Goal: Task Accomplishment & Management: Manage account settings

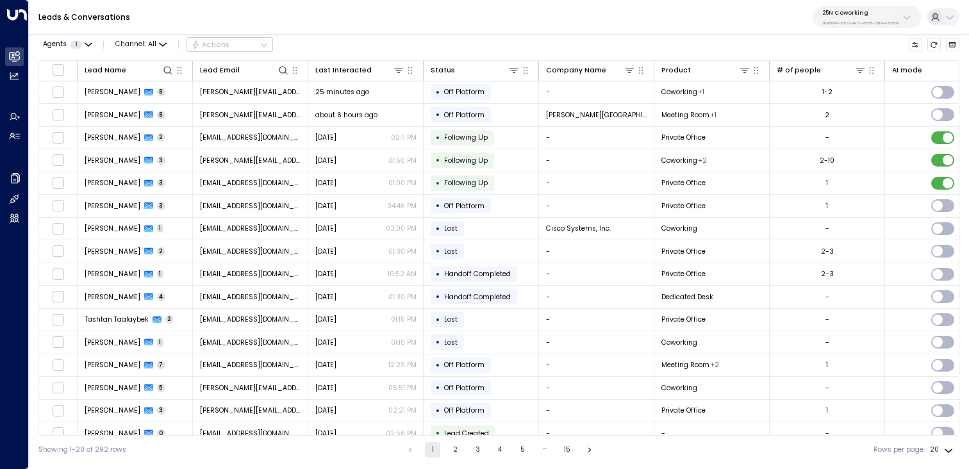
click at [916, 15] on button "25N Coworking 3b9800f4-81ca-4ec0-8758-72fbe4763f36" at bounding box center [866, 17] width 109 height 22
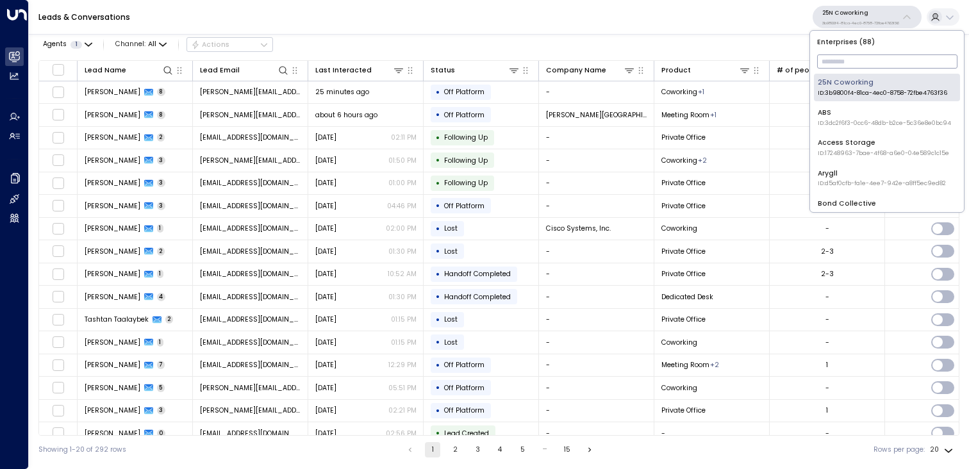
click at [848, 64] on input "text" at bounding box center [887, 61] width 140 height 21
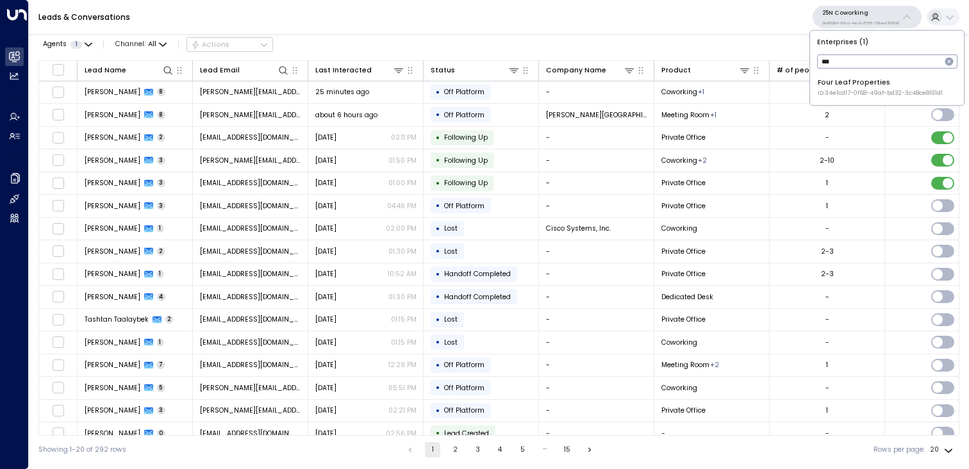
type input "****"
click at [850, 89] on span "ID: 34e1cd17-0f68-49af-bd32-3c48ce8611d1" at bounding box center [879, 93] width 125 height 9
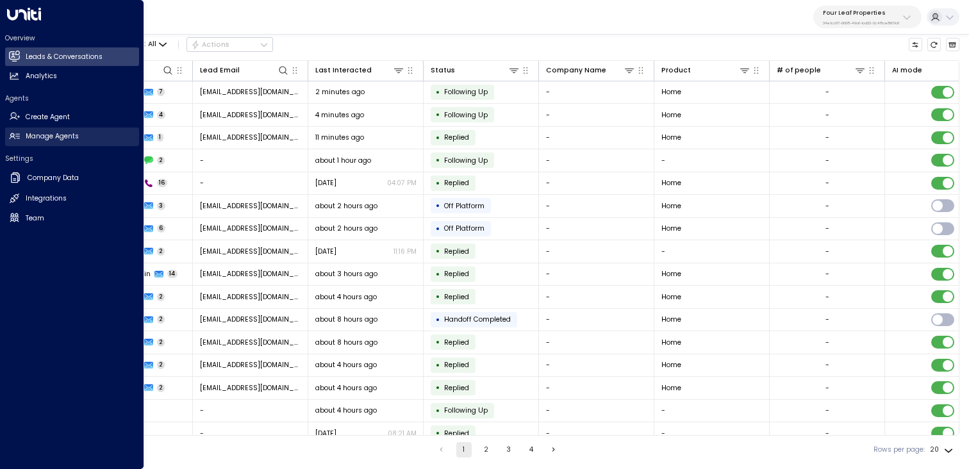
click at [48, 134] on h2 "Manage Agents" at bounding box center [52, 136] width 53 height 10
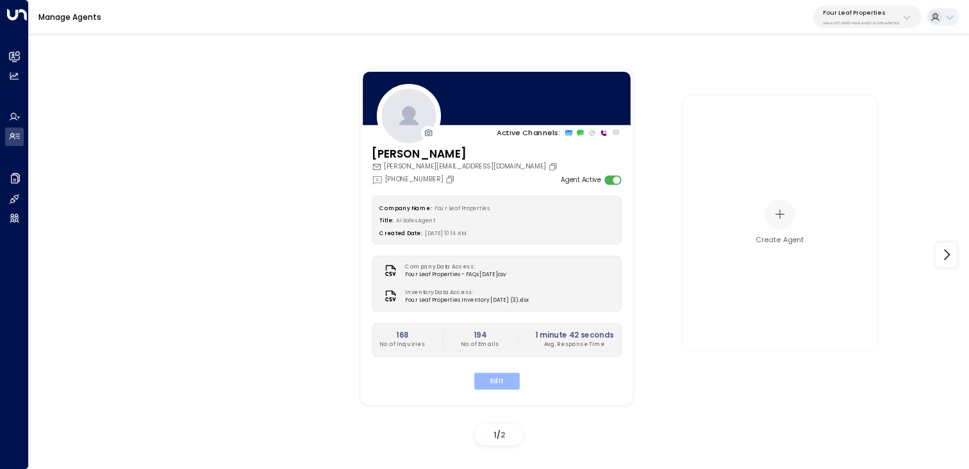
click at [490, 385] on button "Edit" at bounding box center [495, 380] width 45 height 17
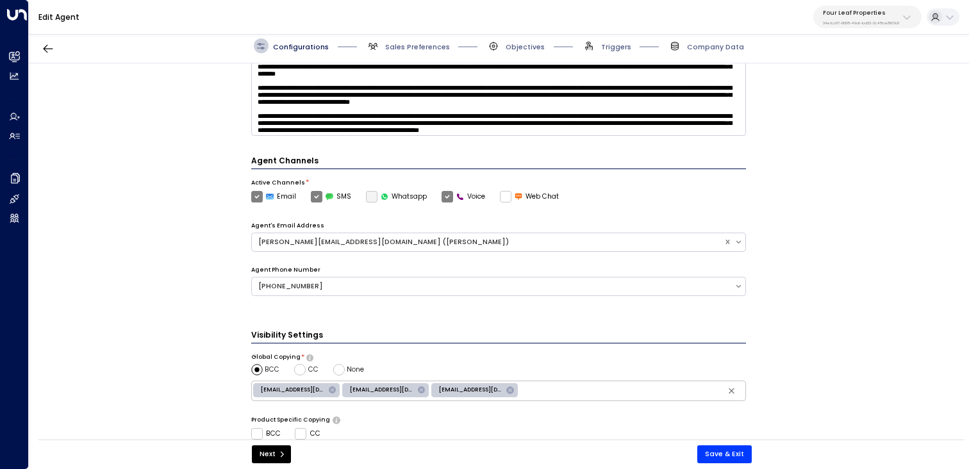
scroll to position [186, 0]
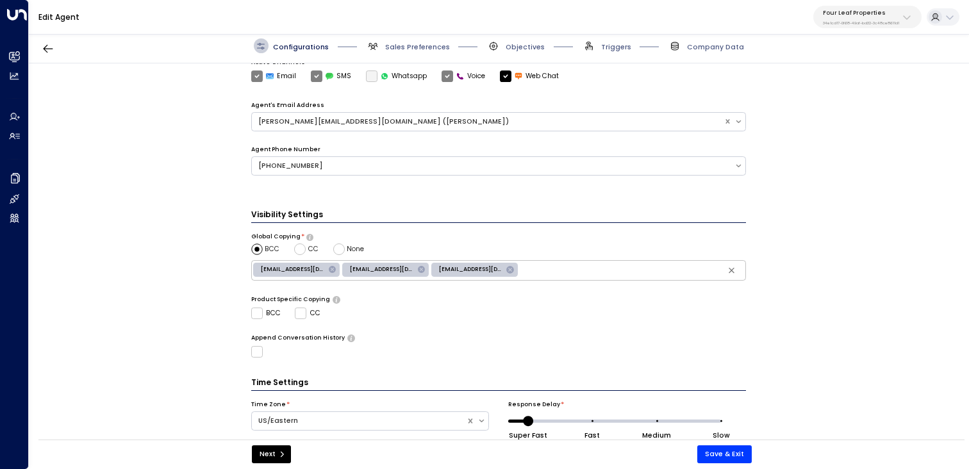
scroll to position [265, 0]
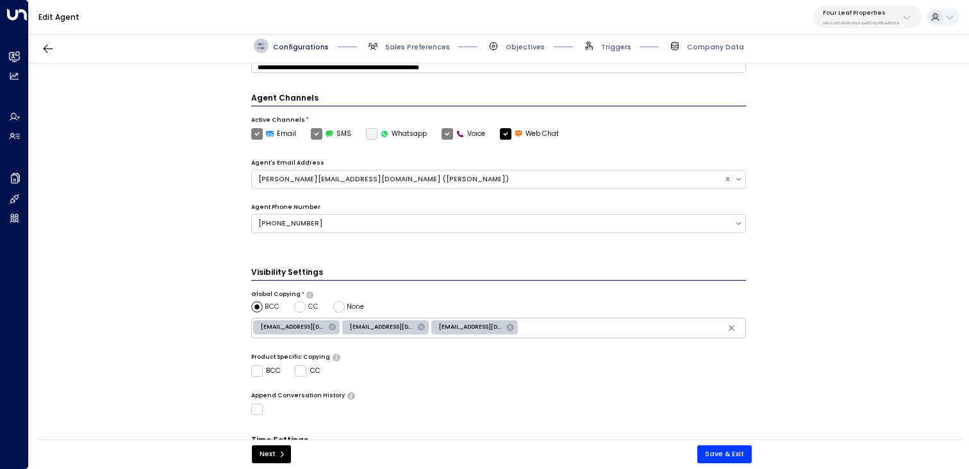
click at [404, 53] on div "Configurations Sales Preferences Objectives Triggers Company Data" at bounding box center [499, 46] width 940 height 35
click at [407, 49] on span "Sales Preferences" at bounding box center [417, 47] width 65 height 10
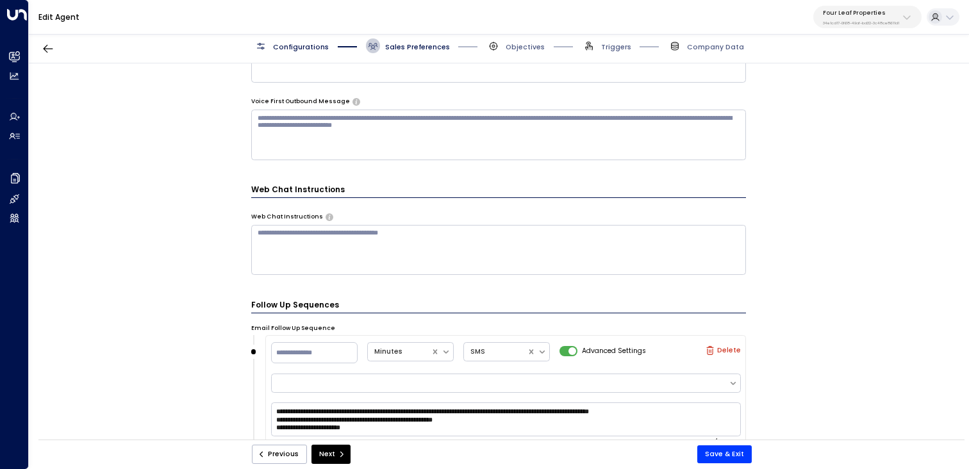
scroll to position [921, 0]
click at [905, 22] on icon at bounding box center [906, 17] width 10 height 10
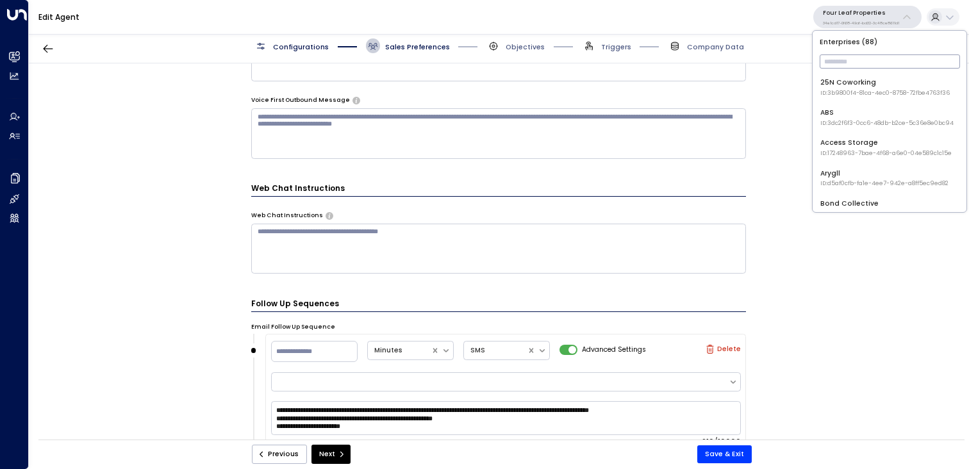
click at [870, 63] on input "text" at bounding box center [889, 61] width 140 height 21
type input "****"
click at [872, 95] on span "ID: 58c4b32c-92b1-4356-be9b-1247e2c02228" at bounding box center [886, 93] width 132 height 9
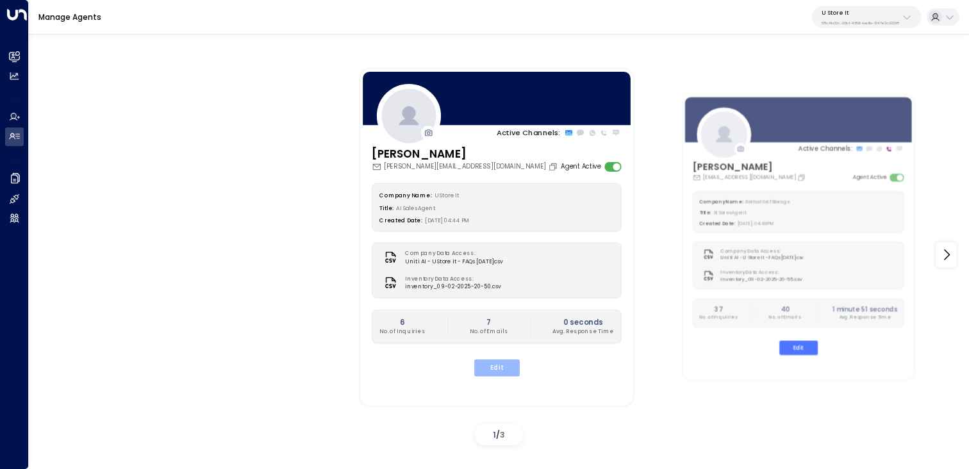
click at [496, 364] on button "Edit" at bounding box center [495, 367] width 45 height 17
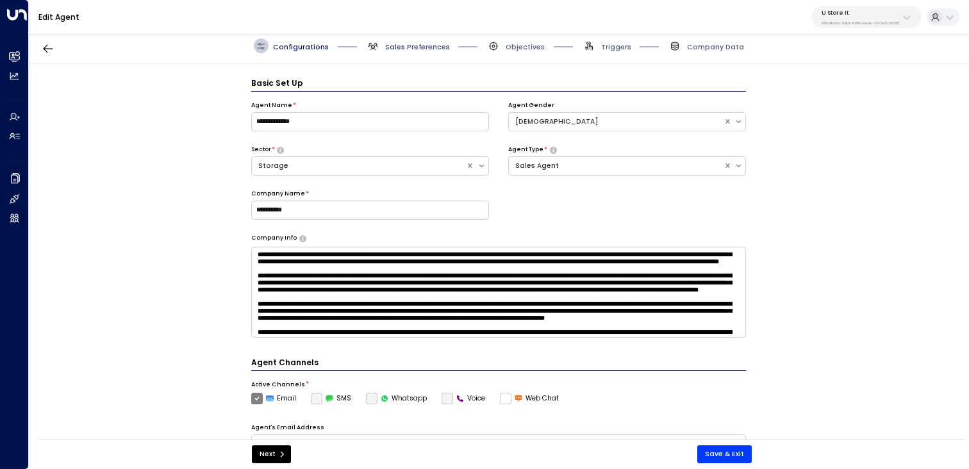
click at [422, 47] on span "Sales Preferences" at bounding box center [417, 47] width 65 height 10
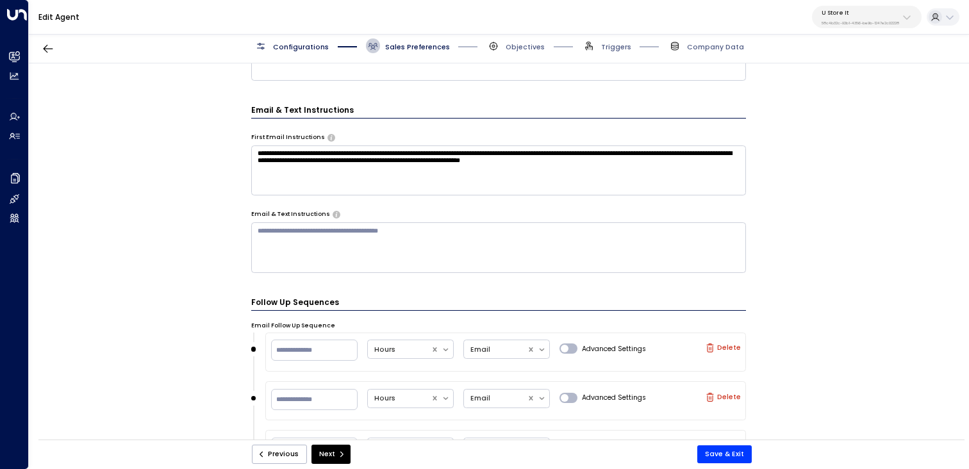
scroll to position [416, 0]
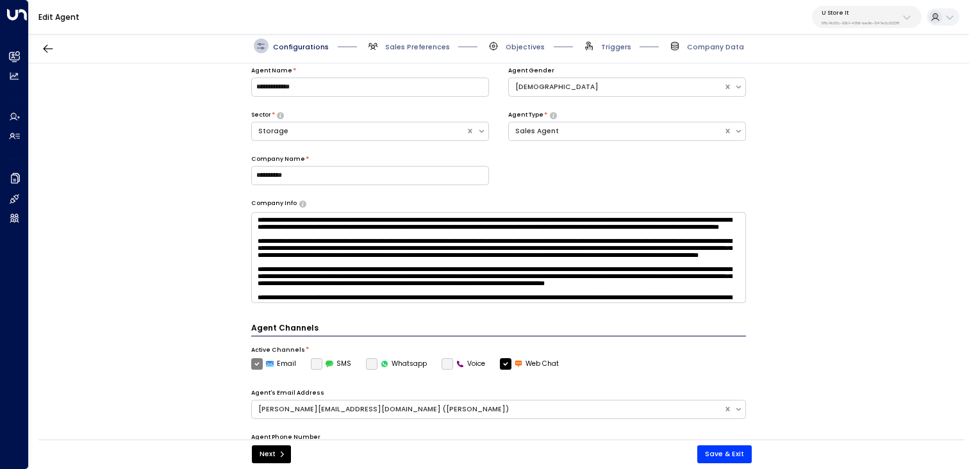
scroll to position [56, 0]
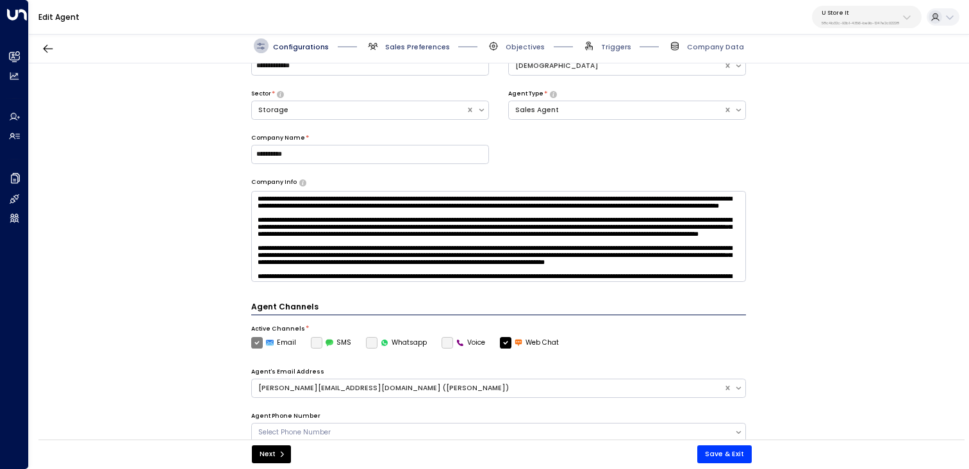
click at [423, 48] on span "Sales Preferences" at bounding box center [417, 47] width 65 height 10
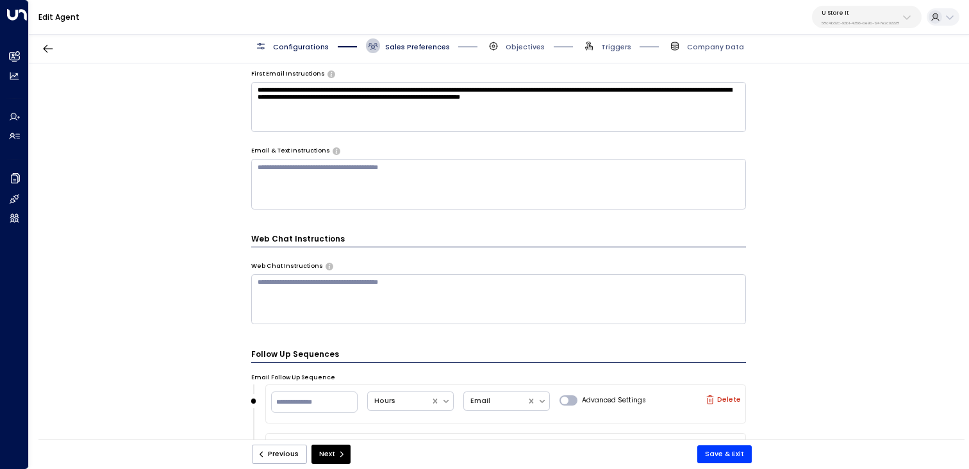
scroll to position [503, 0]
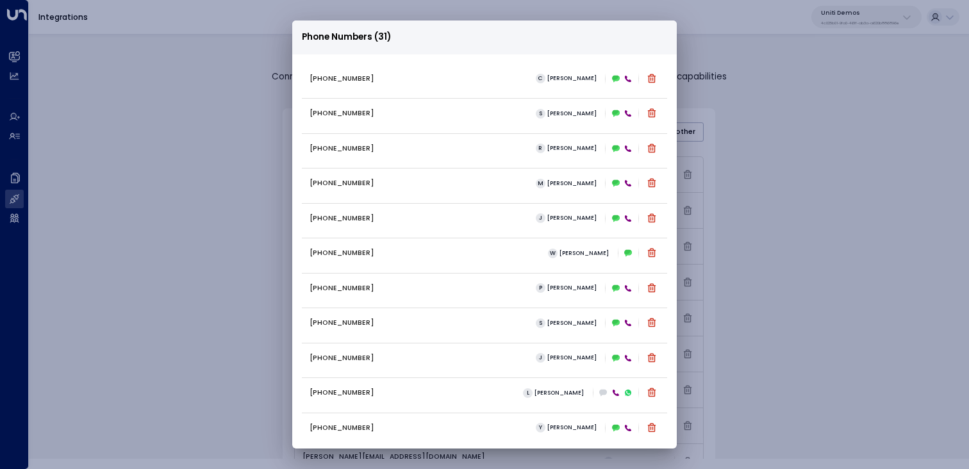
scroll to position [511, 0]
